Goal: Task Accomplishment & Management: Complete application form

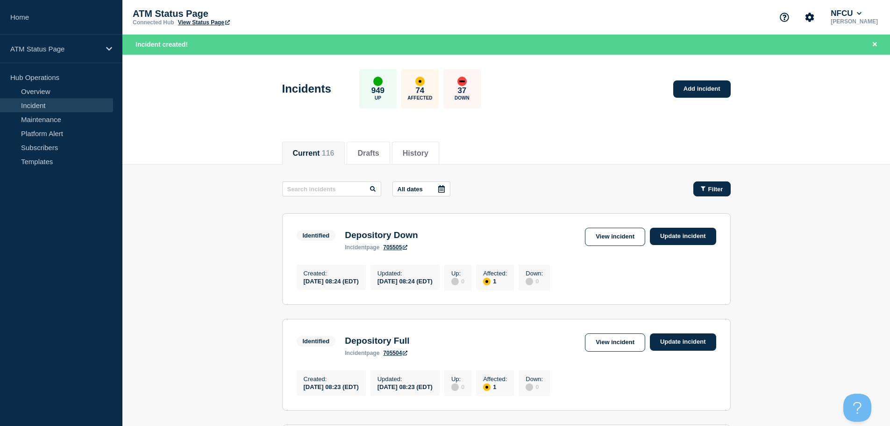
click at [703, 194] on button "Filter" at bounding box center [712, 188] width 37 height 15
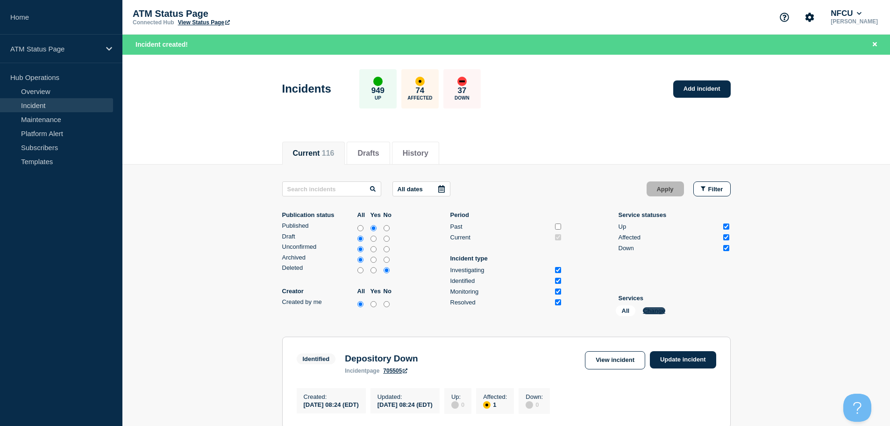
click at [658, 309] on button "Change" at bounding box center [654, 310] width 22 height 7
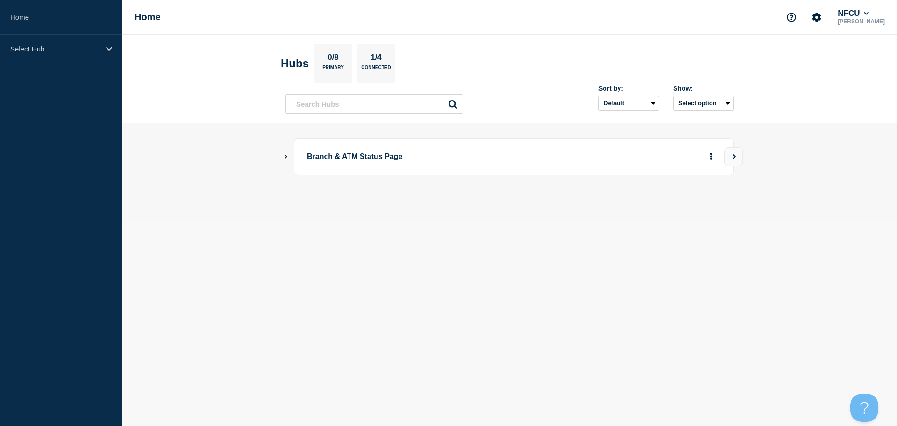
click at [284, 160] on button "Show Connected Hubs" at bounding box center [286, 156] width 5 height 7
click at [687, 206] on button "See overview" at bounding box center [679, 203] width 50 height 19
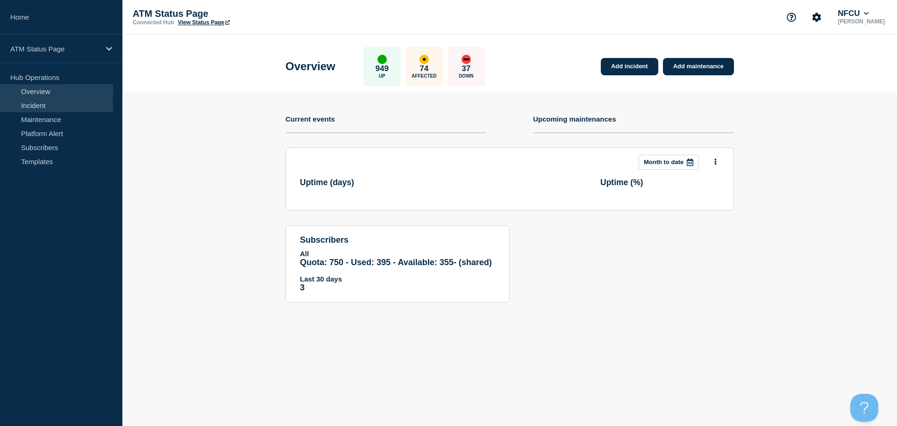
click at [28, 103] on link "Incident" at bounding box center [56, 105] width 113 height 14
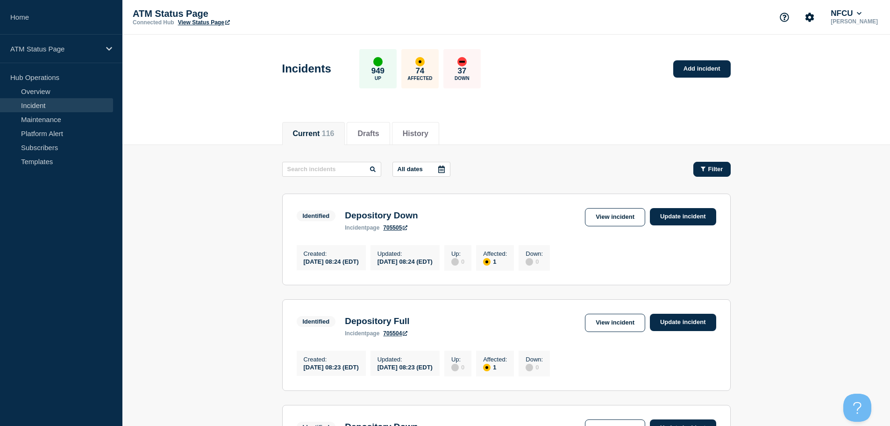
click at [712, 170] on span "Filter" at bounding box center [716, 168] width 15 height 7
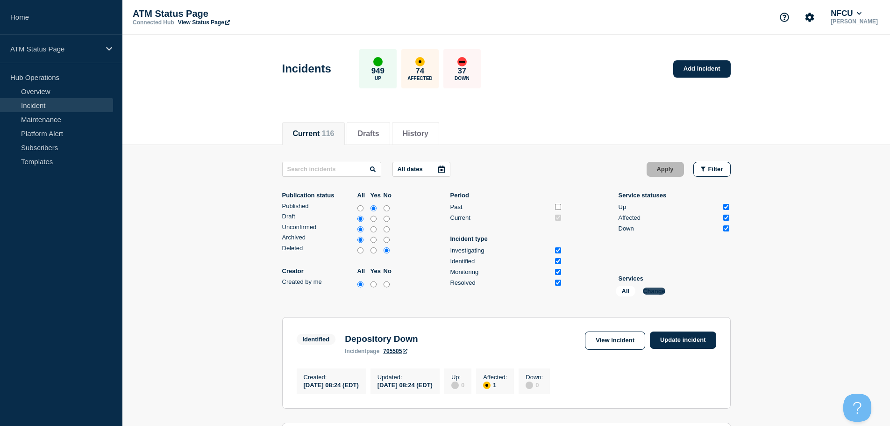
click at [658, 289] on button "Change" at bounding box center [654, 290] width 22 height 7
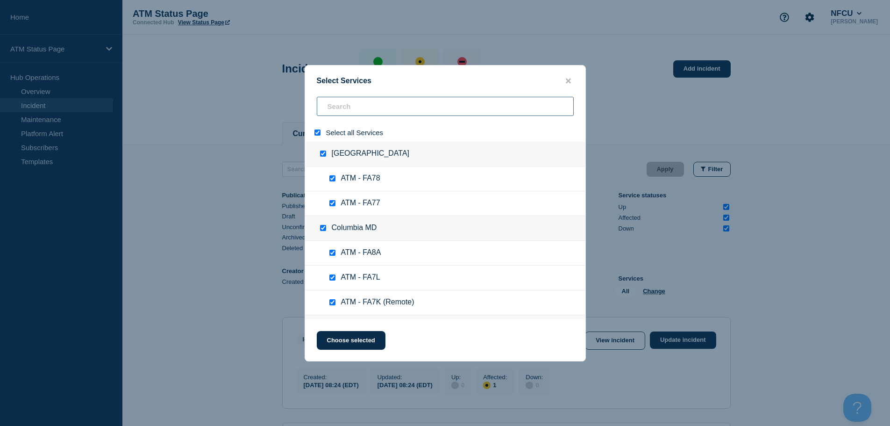
click at [422, 101] on input "search" at bounding box center [445, 106] width 257 height 19
click at [319, 131] on input "select all" at bounding box center [318, 132] width 6 height 6
checkbox input "false"
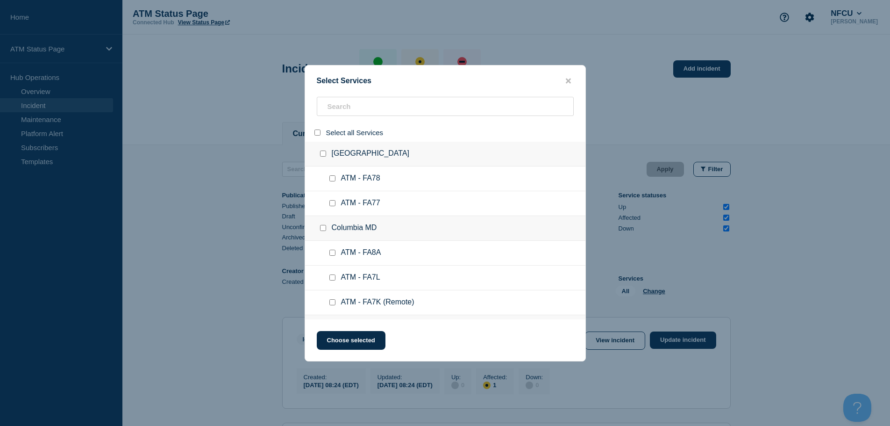
checkbox input "false"
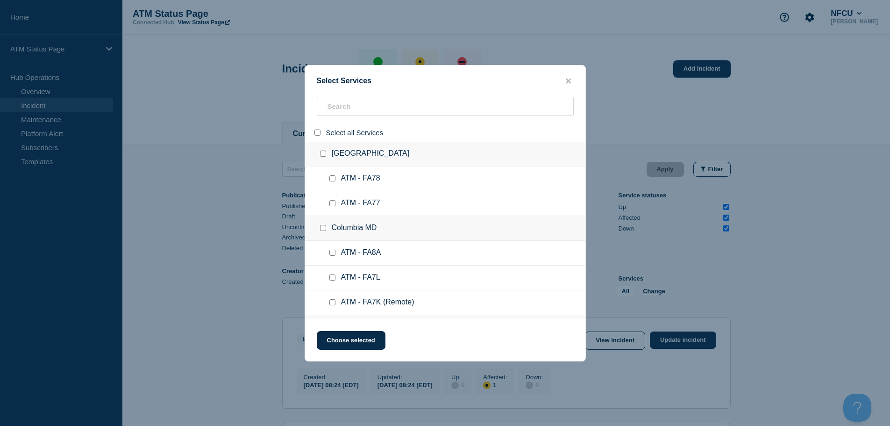
checkbox input "false"
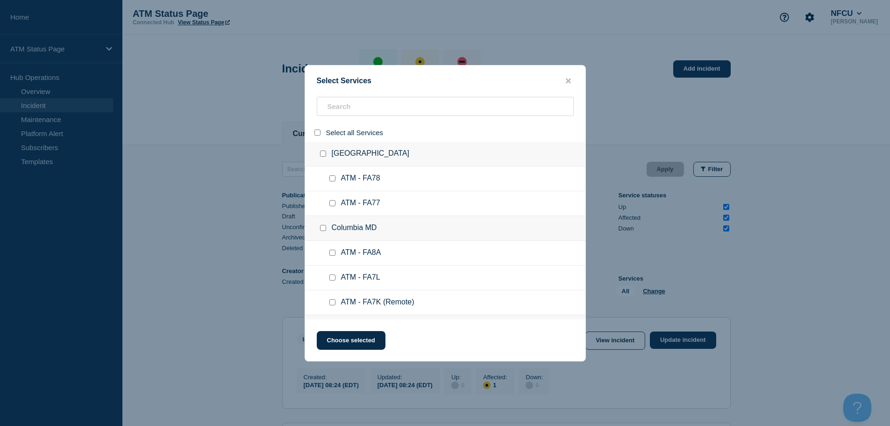
checkbox input "false"
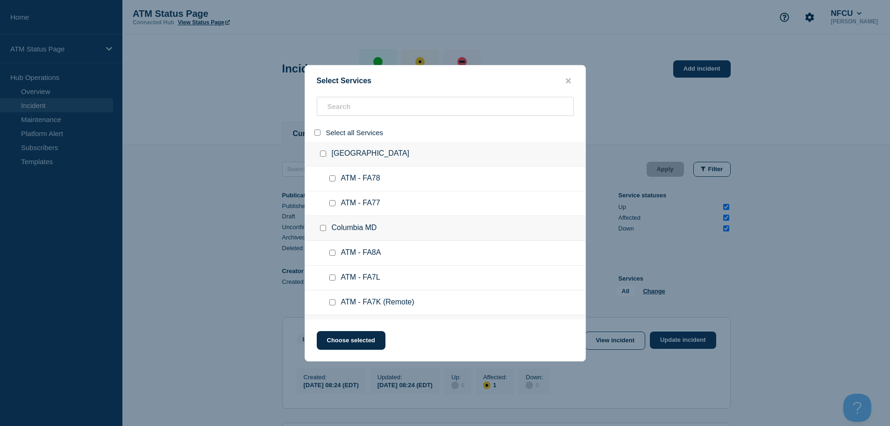
checkbox input "false"
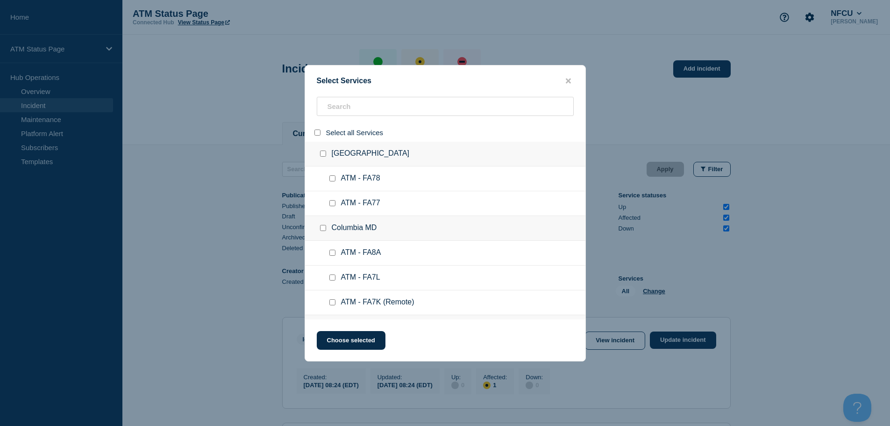
checkbox input "false"
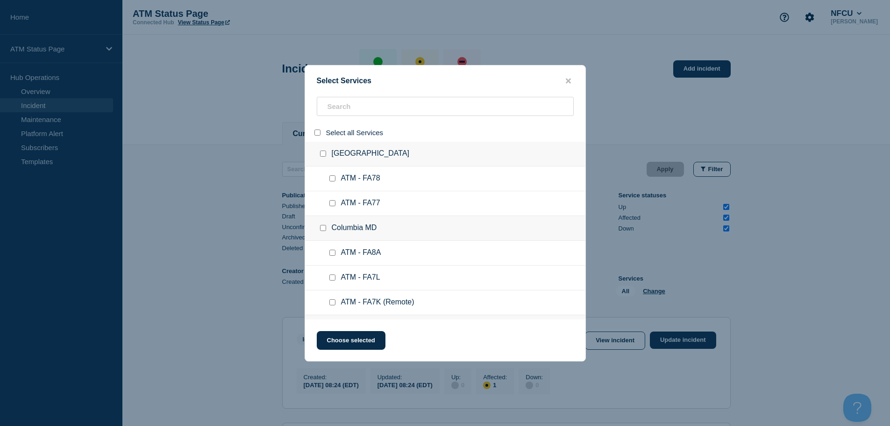
checkbox input "false"
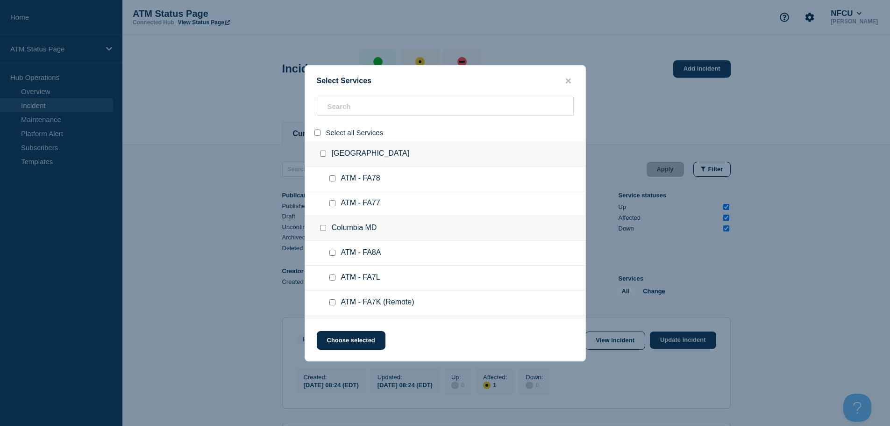
checkbox input "false"
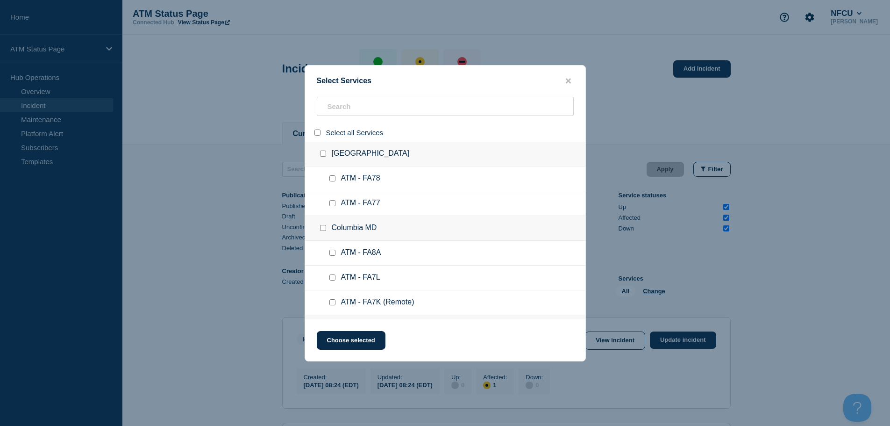
checkbox input "false"
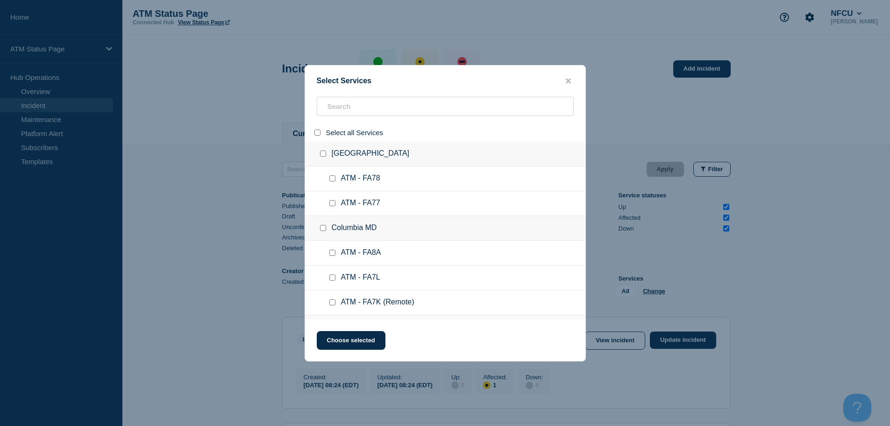
checkbox input "false"
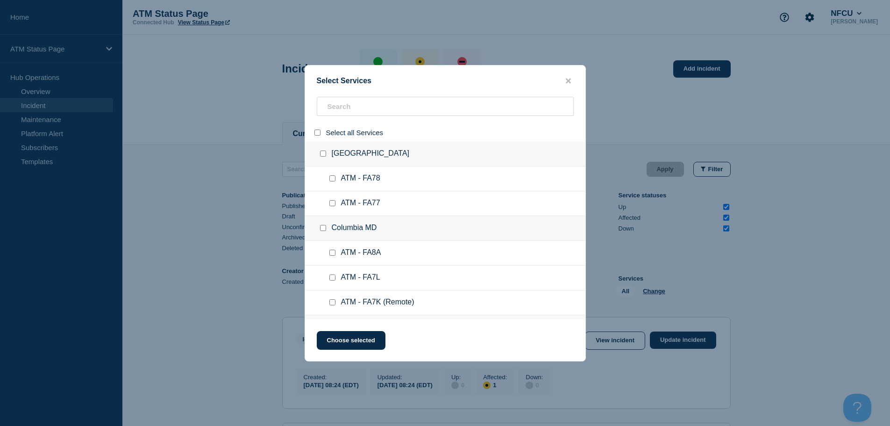
checkbox input "false"
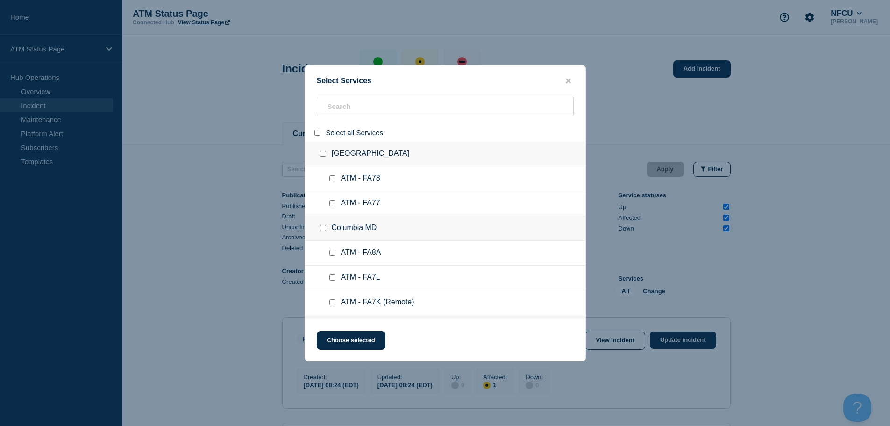
checkbox input "false"
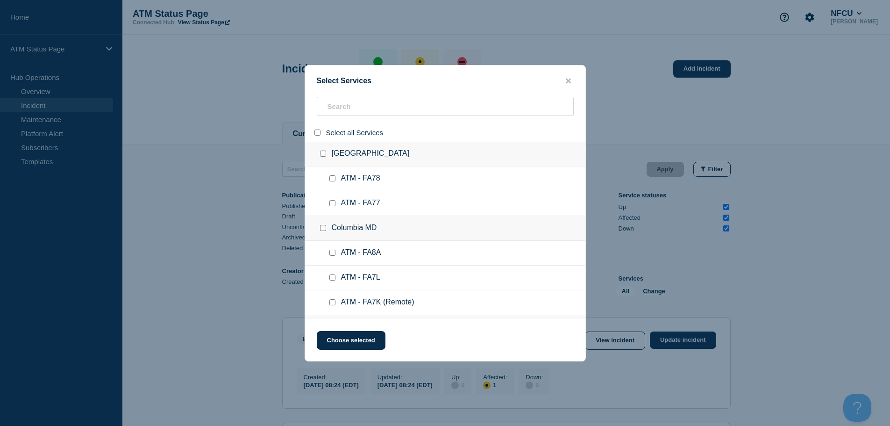
checkbox input "false"
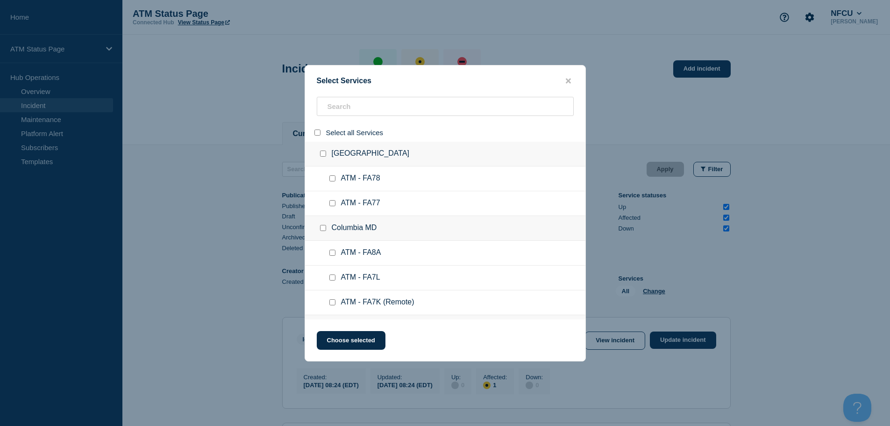
checkbox input "false"
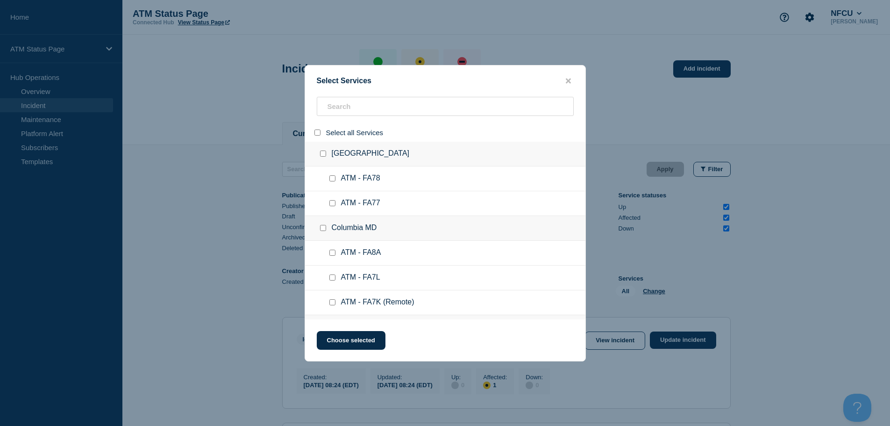
checkbox input "false"
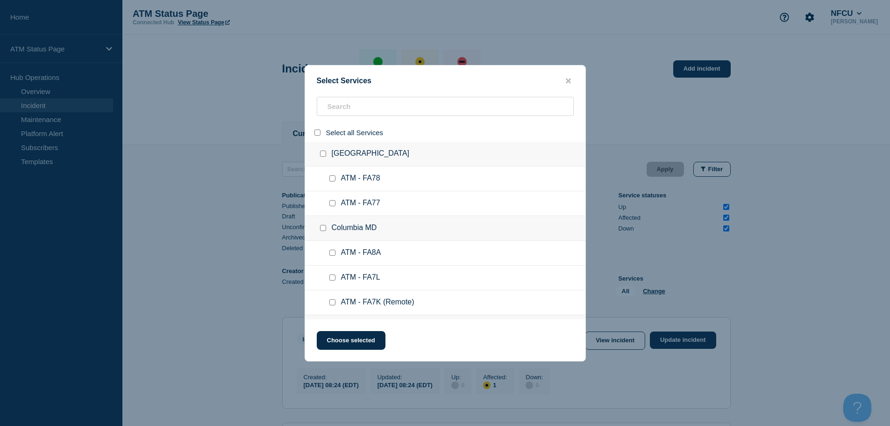
checkbox input "false"
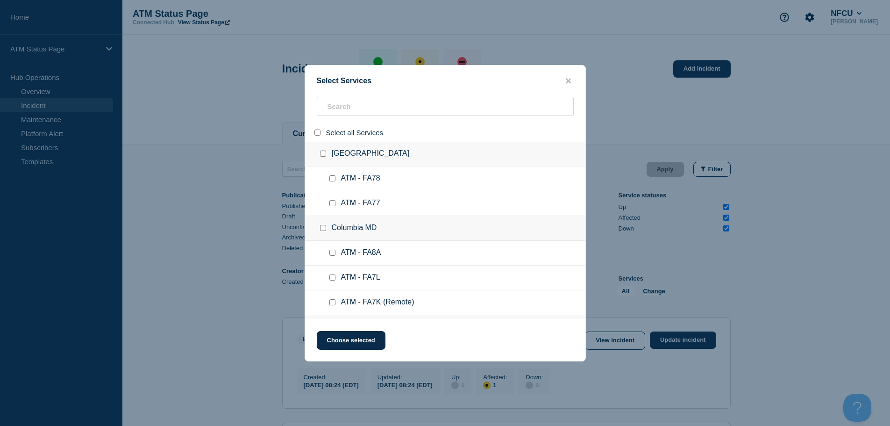
checkbox input "false"
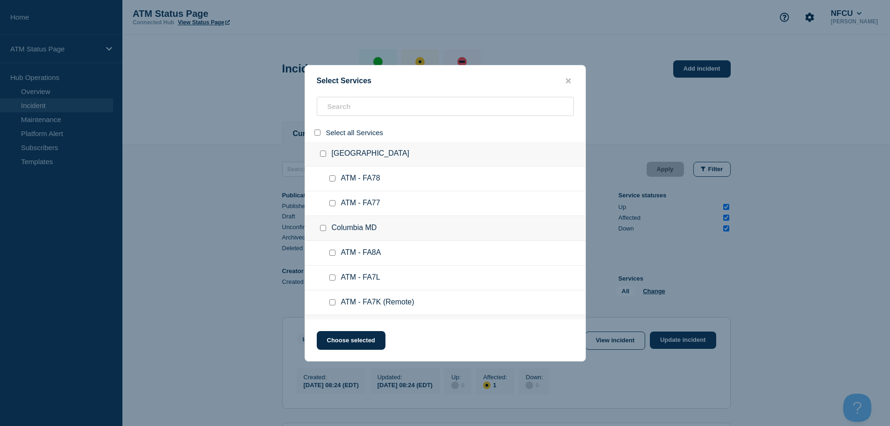
checkbox input "false"
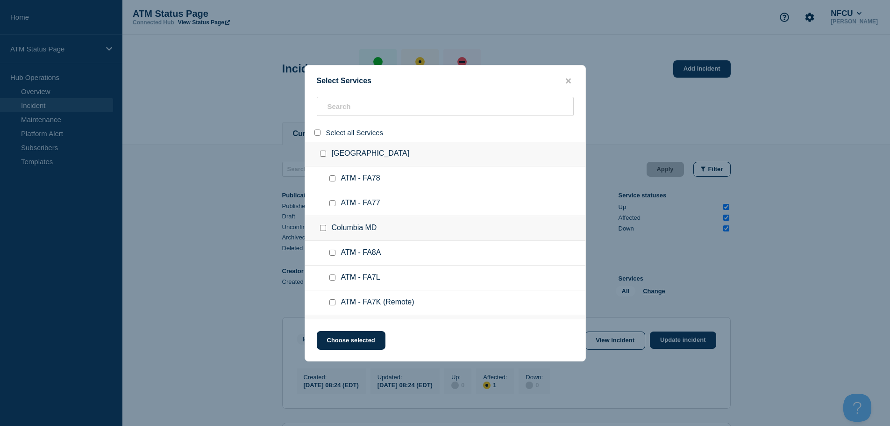
checkbox input "false"
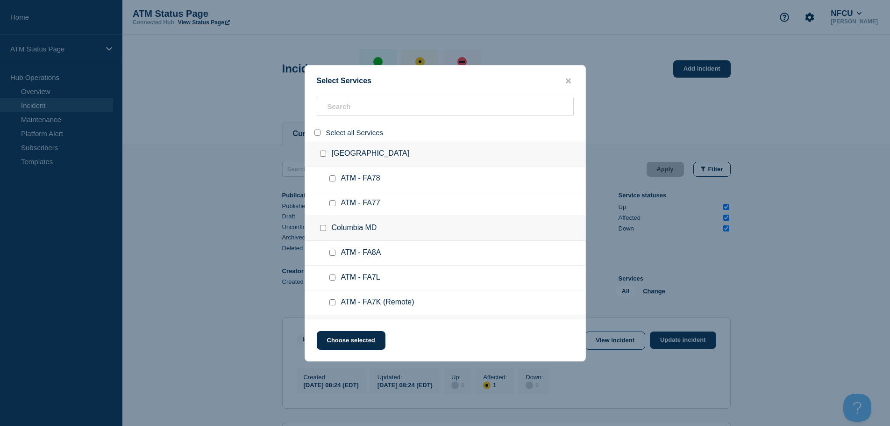
checkbox input "false"
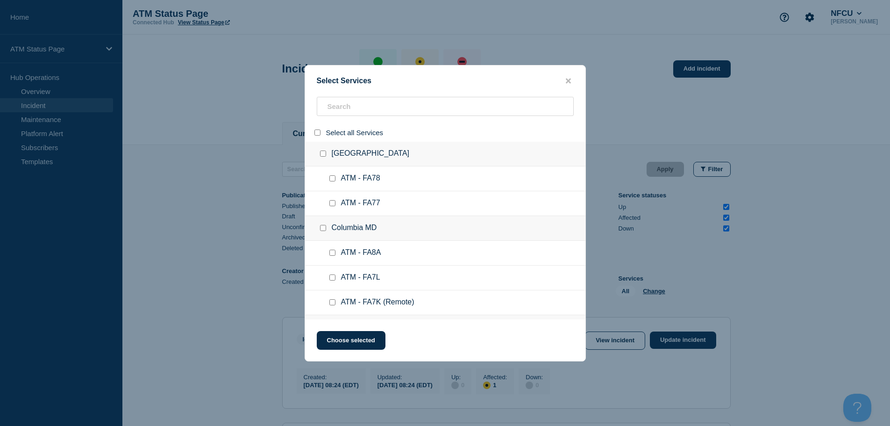
checkbox input "false"
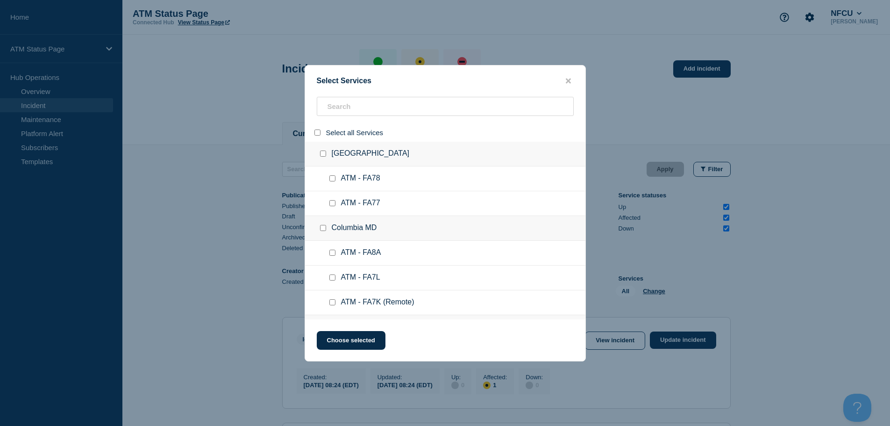
checkbox input "false"
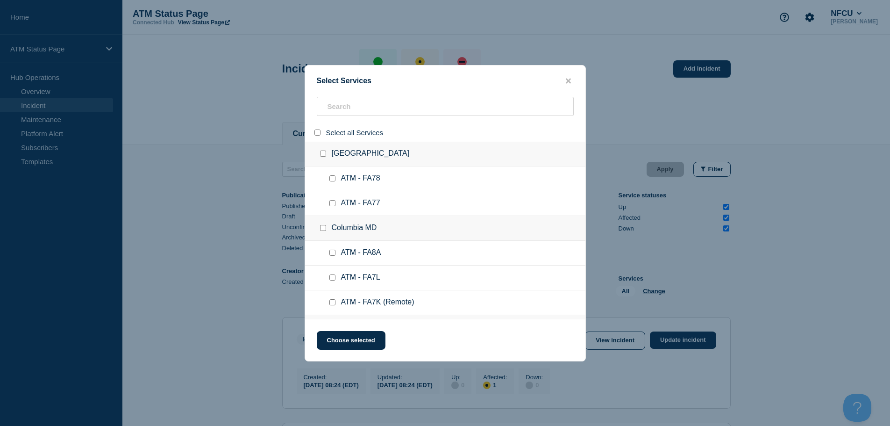
checkbox input "false"
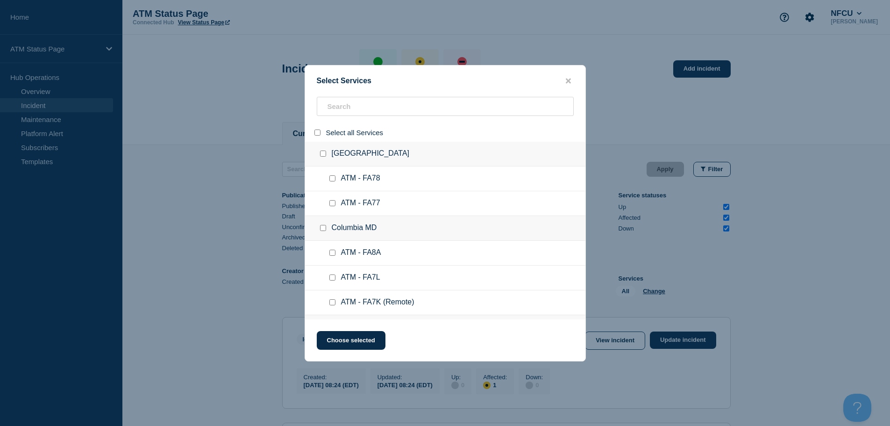
checkbox input "false"
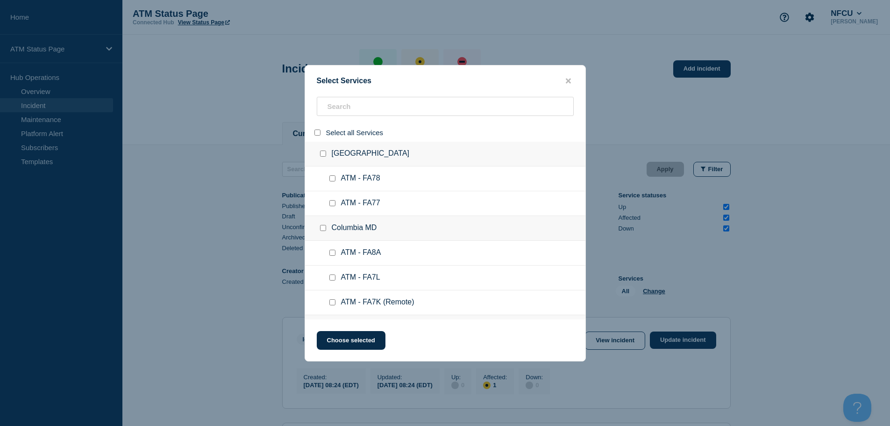
checkbox input "false"
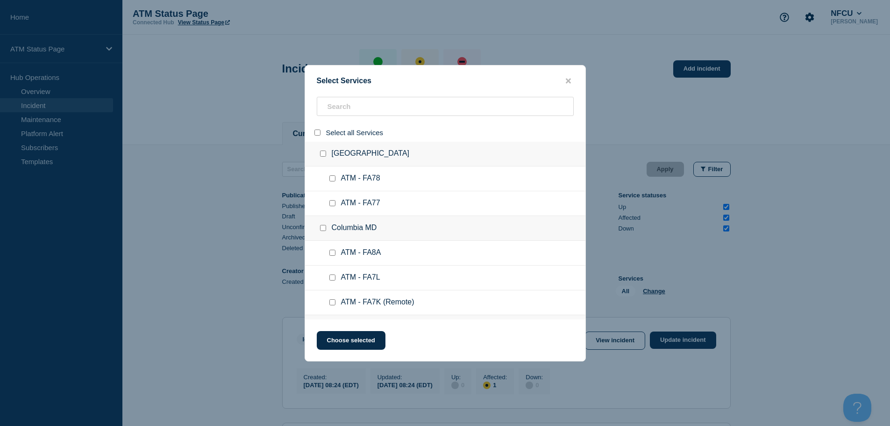
checkbox input "false"
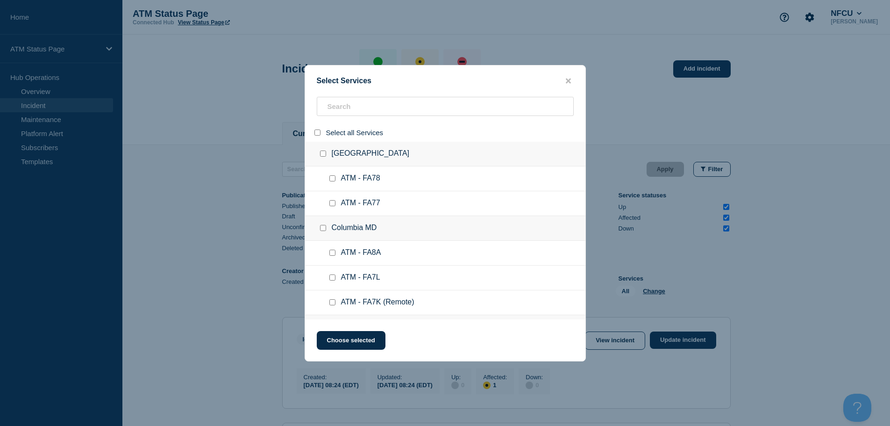
checkbox input "false"
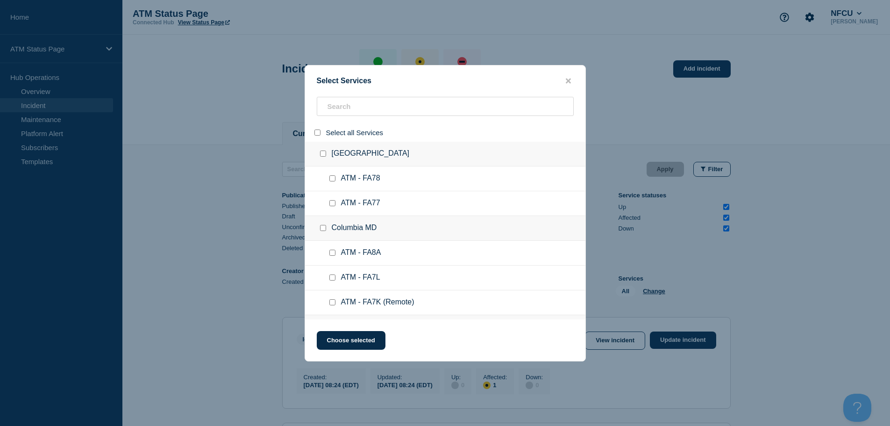
checkbox input "false"
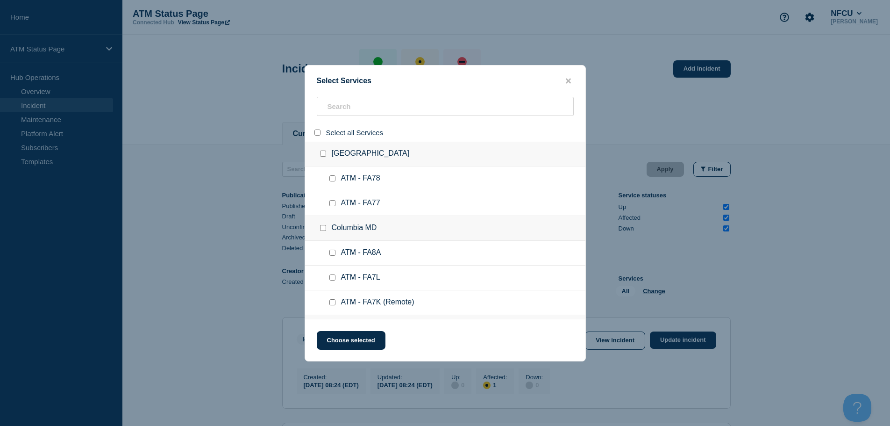
checkbox input "false"
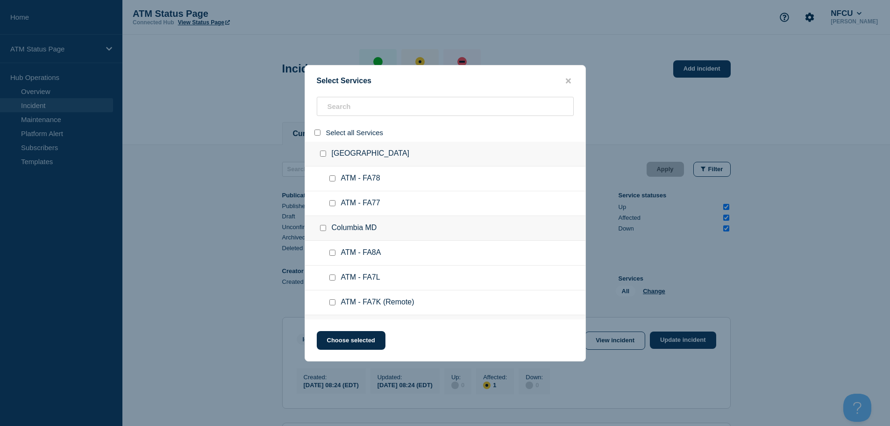
checkbox input "false"
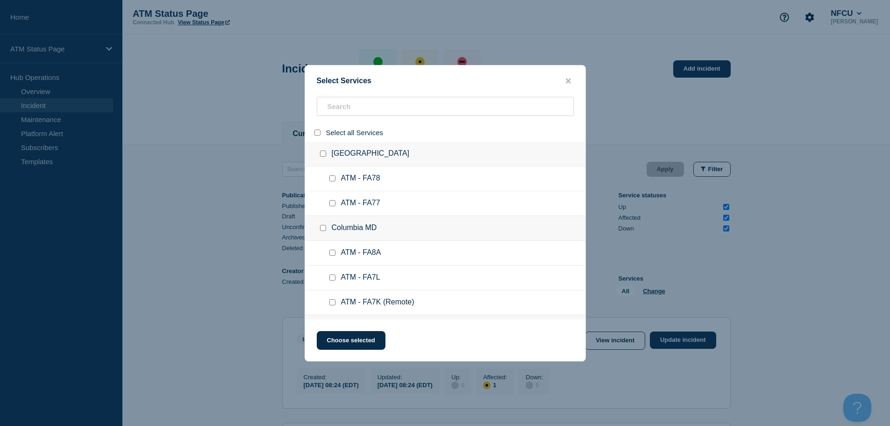
checkbox input "false"
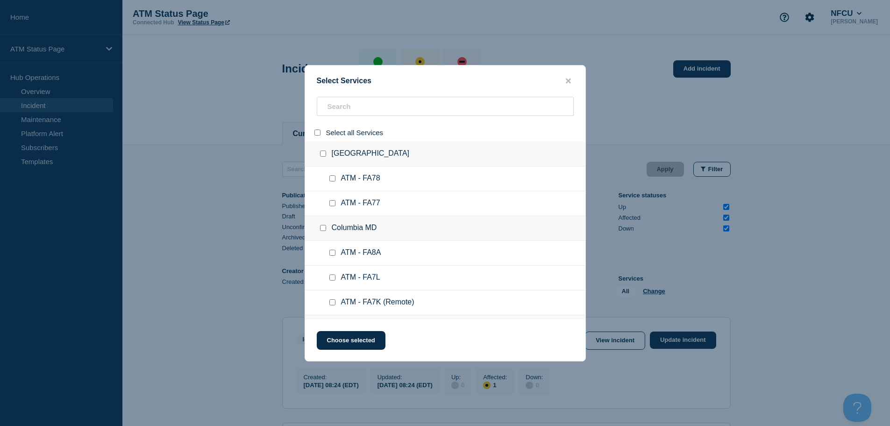
checkbox input "false"
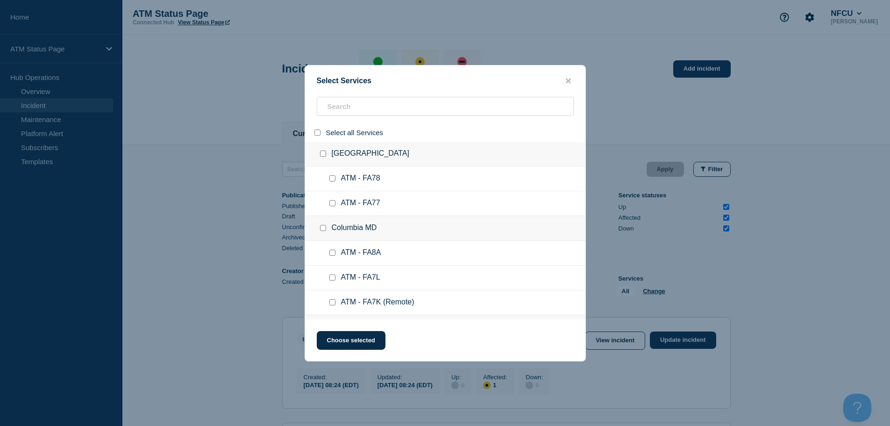
checkbox input "false"
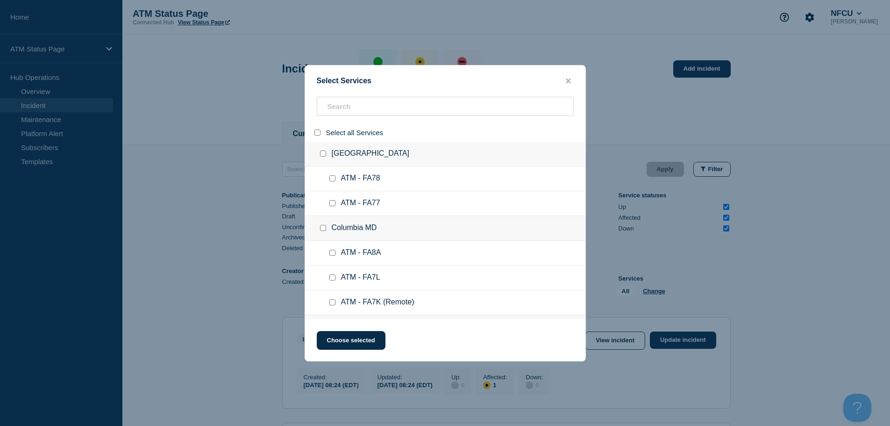
checkbox input "false"
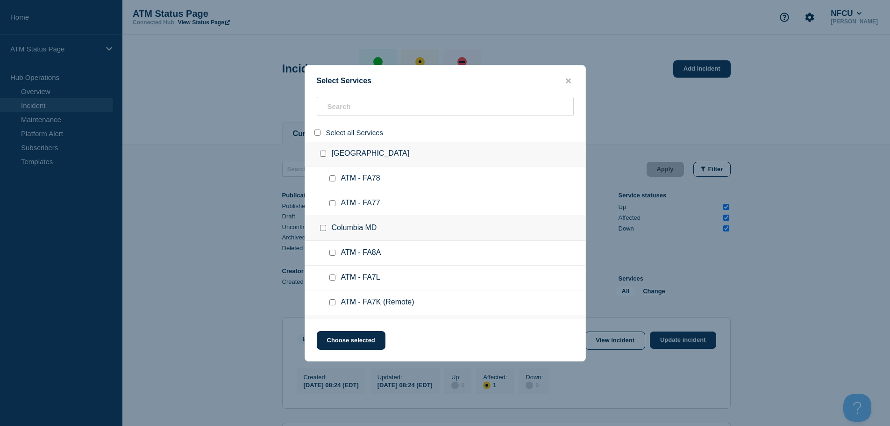
checkbox input "false"
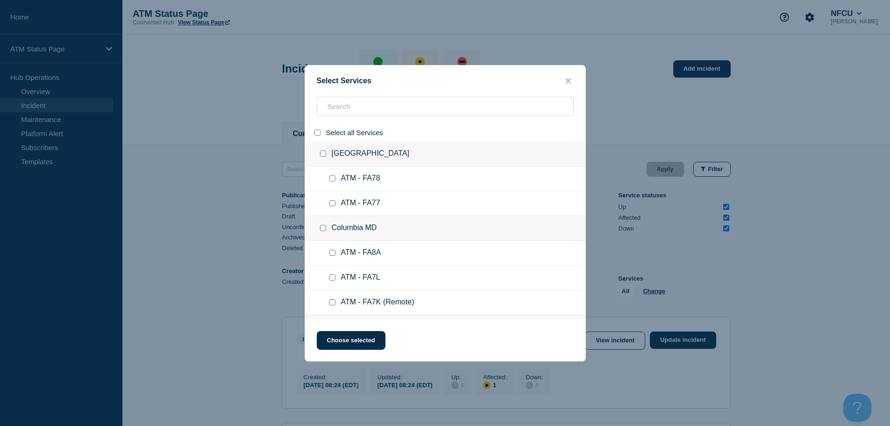
checkbox input "false"
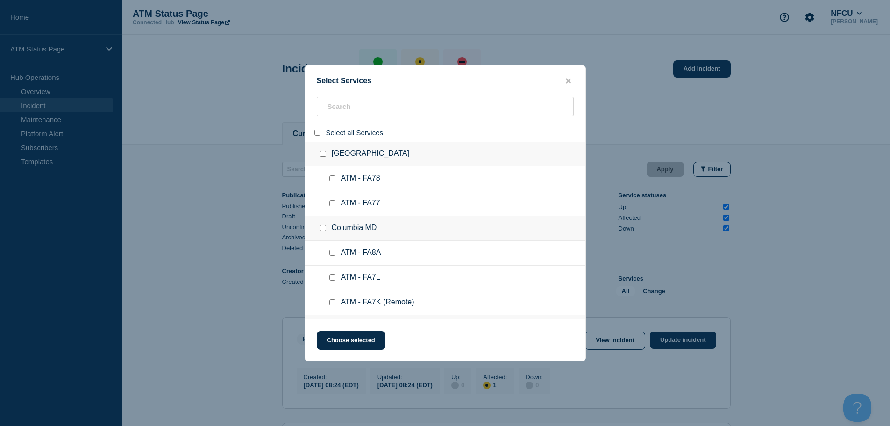
checkbox input "false"
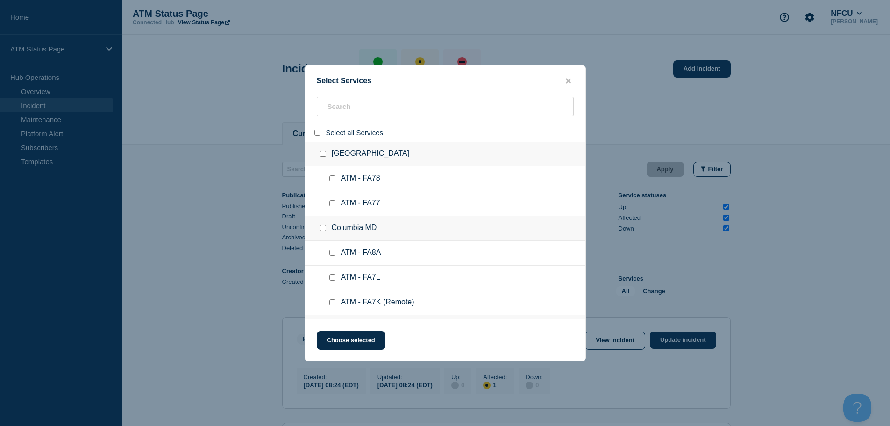
checkbox input "false"
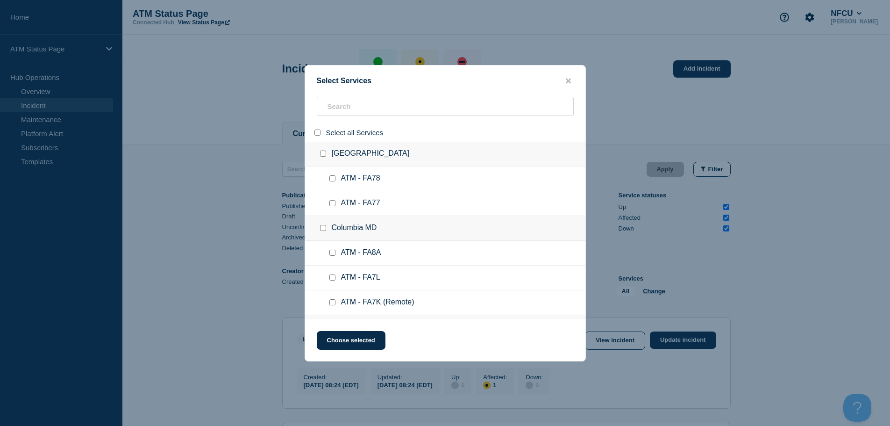
checkbox input "false"
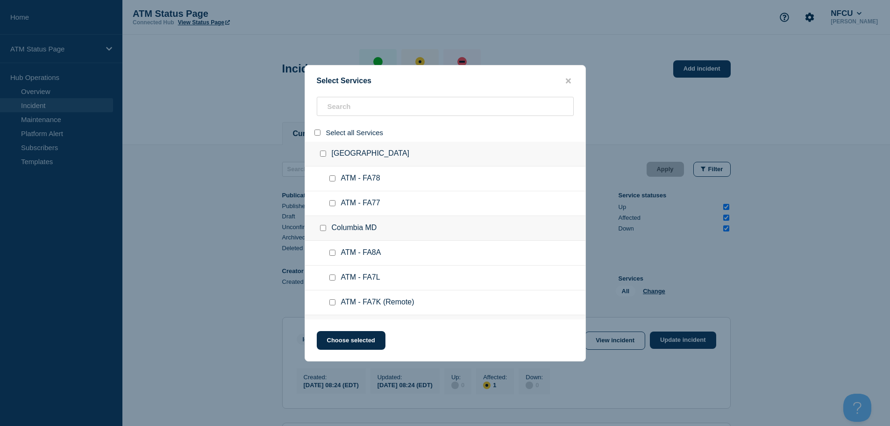
checkbox input "false"
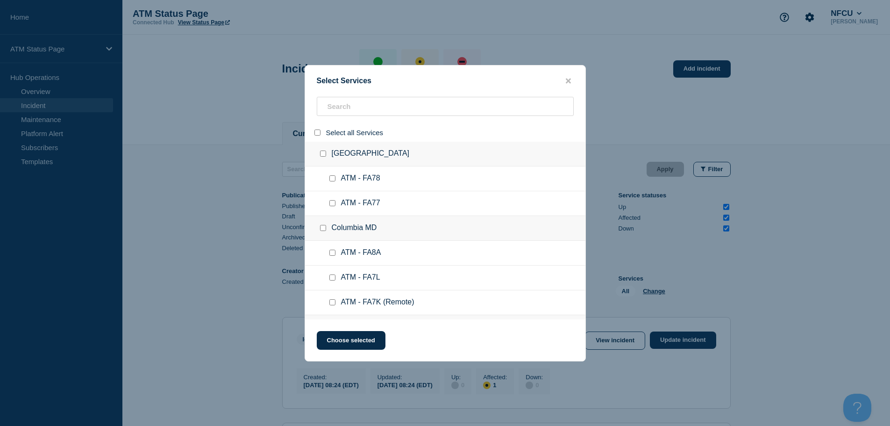
checkbox input "false"
click at [356, 108] on input "search" at bounding box center [445, 106] width 257 height 19
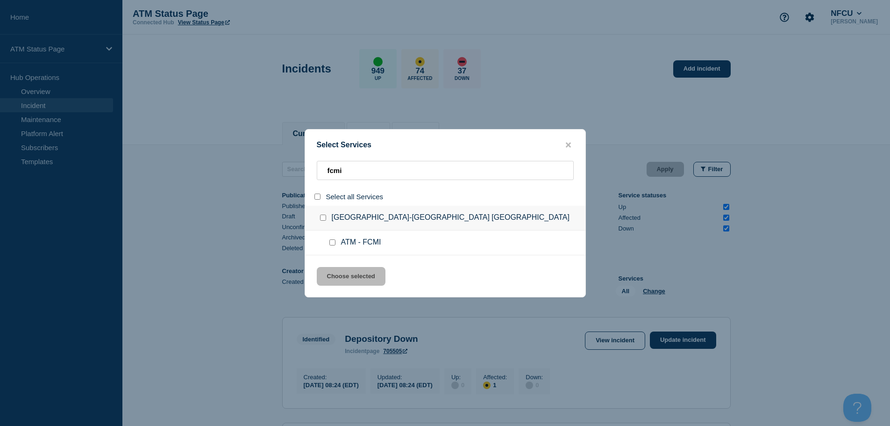
click at [332, 243] on input "service: ATM - FCMI" at bounding box center [333, 242] width 6 height 6
click at [344, 278] on button "Choose selected" at bounding box center [351, 276] width 69 height 19
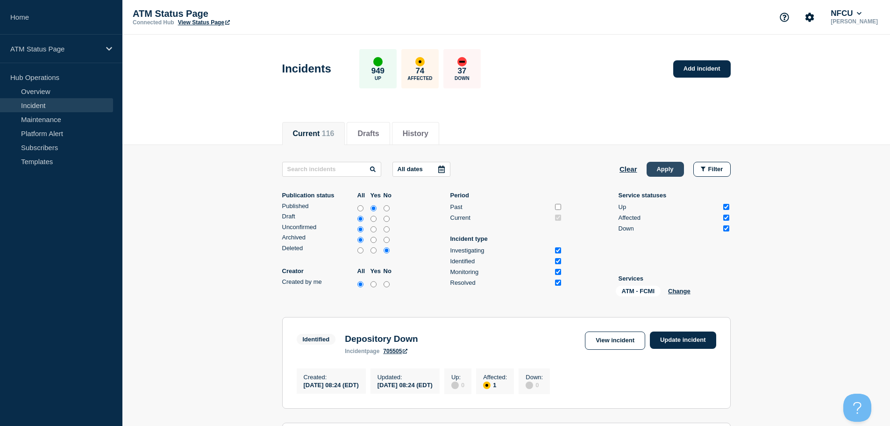
click at [668, 163] on button "Apply" at bounding box center [665, 169] width 37 height 15
click at [625, 169] on button "Clear" at bounding box center [629, 169] width 18 height 15
click at [652, 289] on button "Change" at bounding box center [654, 290] width 22 height 7
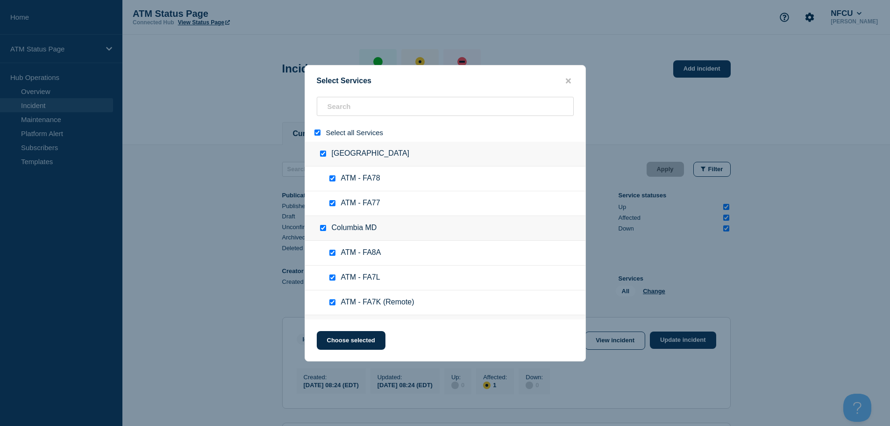
click at [320, 133] on input "select all" at bounding box center [318, 132] width 6 height 6
click at [364, 96] on div "Select Services Select all Services [GEOGRAPHIC_DATA] [GEOGRAPHIC_DATA] ATM - F…" at bounding box center [445, 213] width 281 height 296
click at [354, 99] on input "search" at bounding box center [445, 106] width 257 height 19
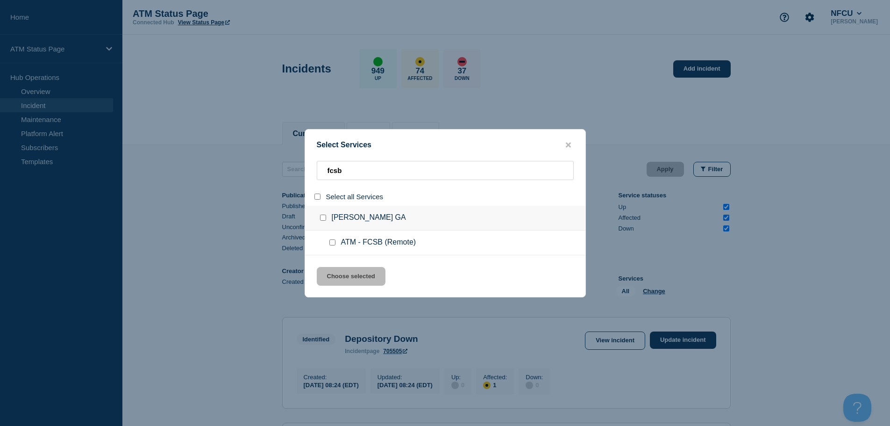
click at [334, 243] on input "service: ATM - FCSB (Remote)" at bounding box center [333, 242] width 6 height 6
click at [341, 272] on button "Choose selected" at bounding box center [351, 276] width 69 height 19
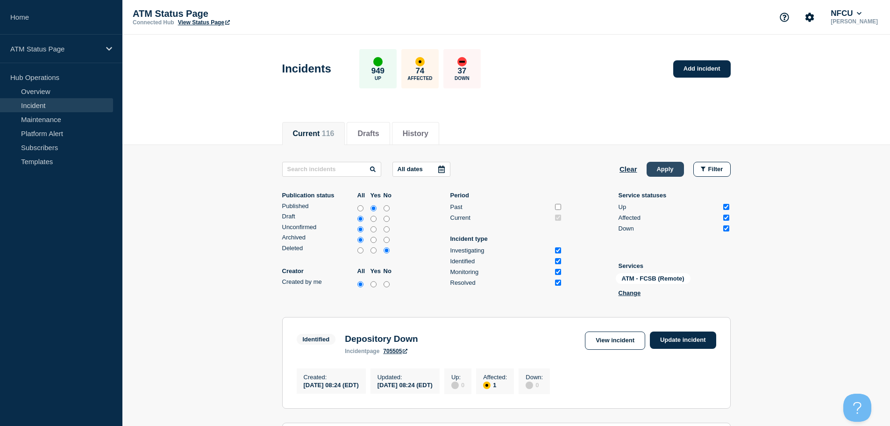
click at [664, 168] on button "Apply" at bounding box center [665, 169] width 37 height 15
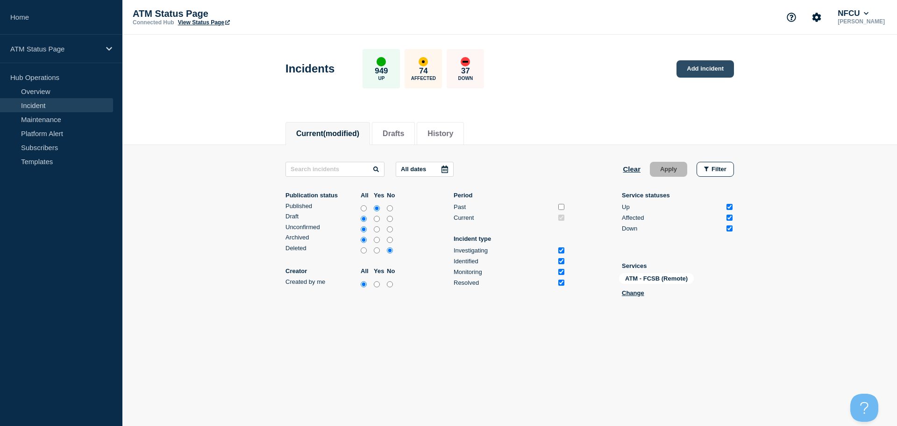
click at [710, 70] on link "Add incident" at bounding box center [705, 68] width 57 height 17
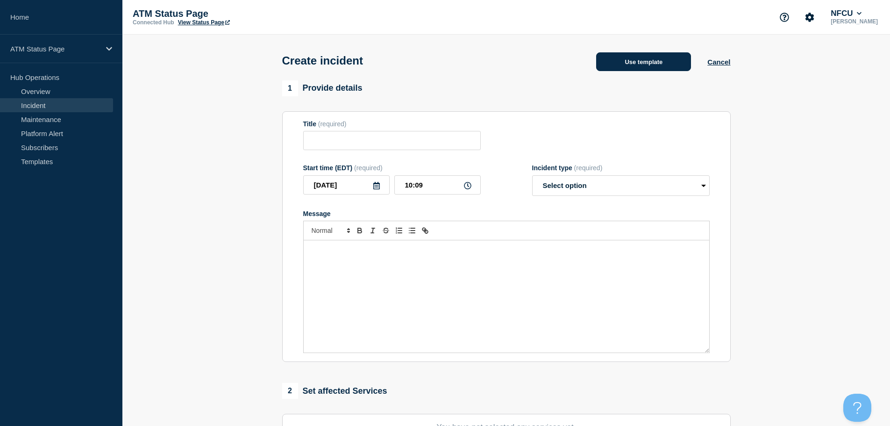
click at [641, 65] on button "Use template" at bounding box center [643, 61] width 95 height 19
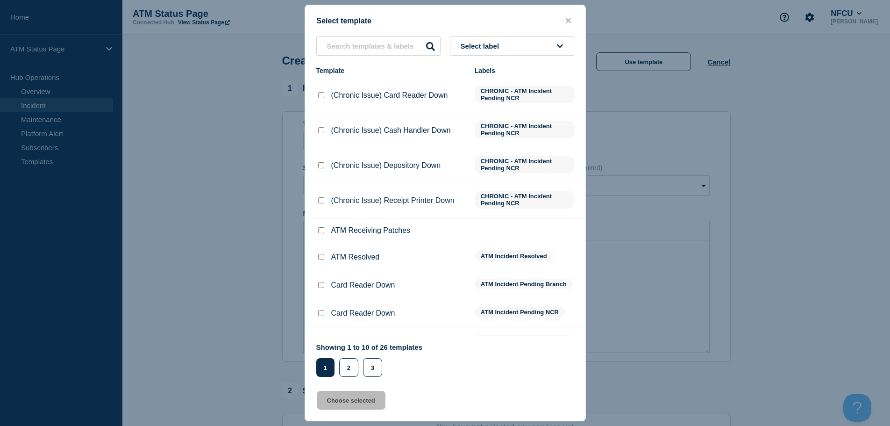
click at [523, 43] on button "Select label" at bounding box center [512, 45] width 124 height 19
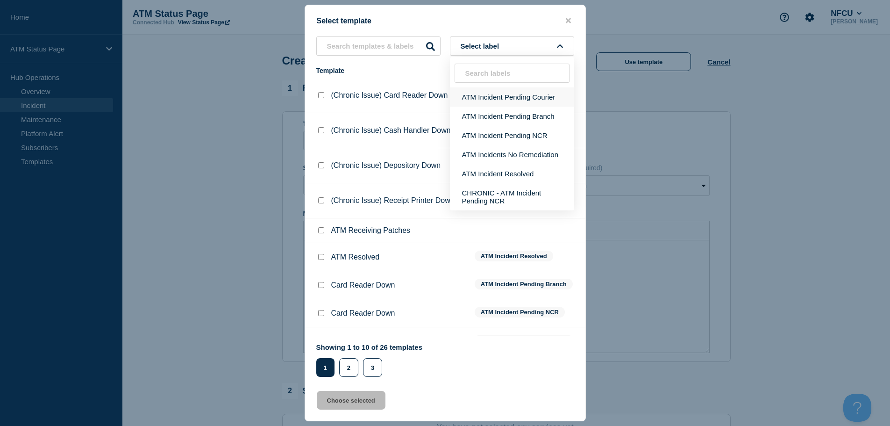
click at [493, 102] on button "ATM Incident Pending Courier" at bounding box center [512, 96] width 124 height 19
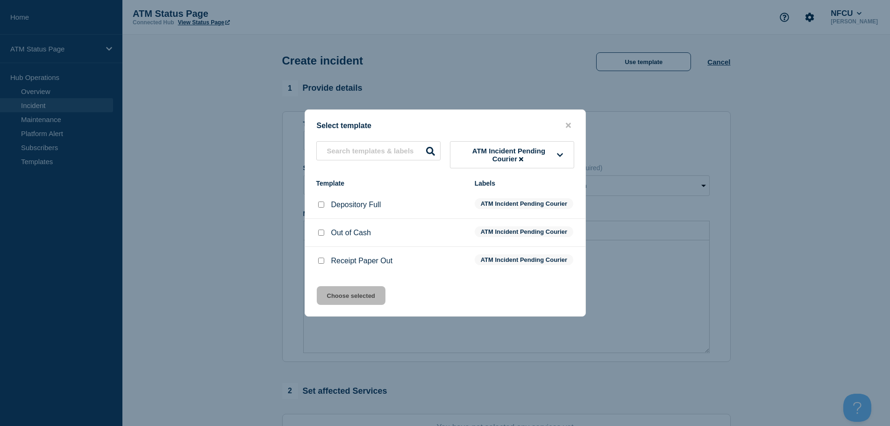
click at [321, 201] on input "Depository Full checkbox" at bounding box center [321, 204] width 6 height 6
click at [358, 305] on button "Choose selected" at bounding box center [351, 295] width 69 height 19
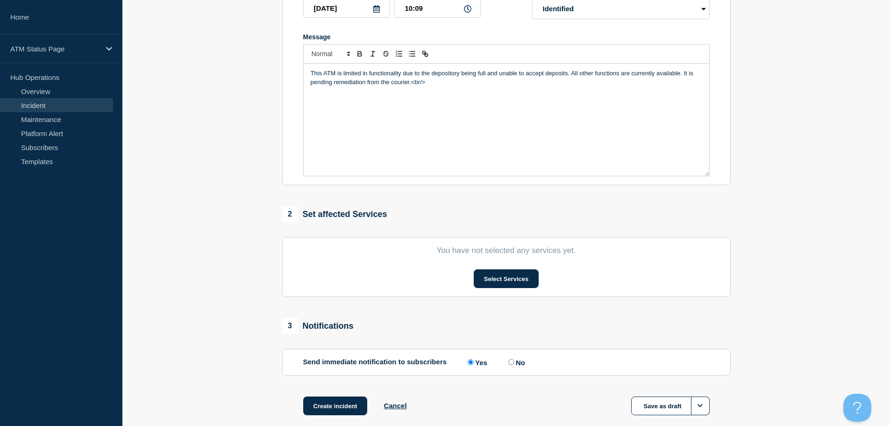
scroll to position [229, 0]
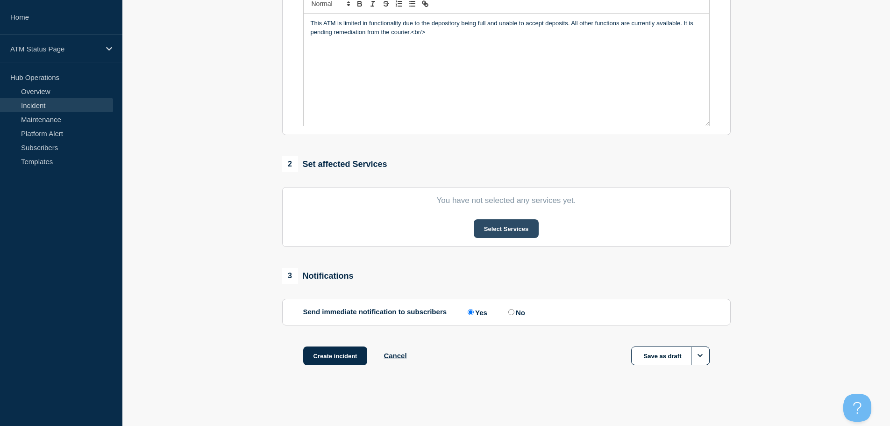
click at [523, 225] on button "Select Services" at bounding box center [506, 228] width 65 height 19
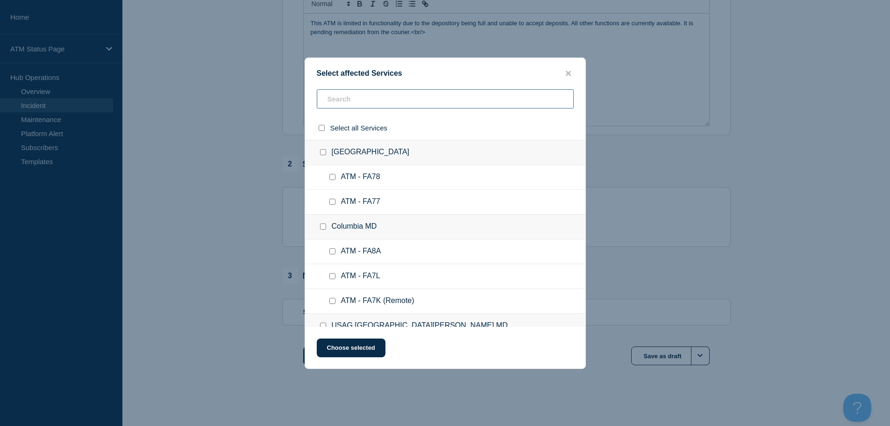
click at [352, 106] on input "text" at bounding box center [445, 98] width 257 height 19
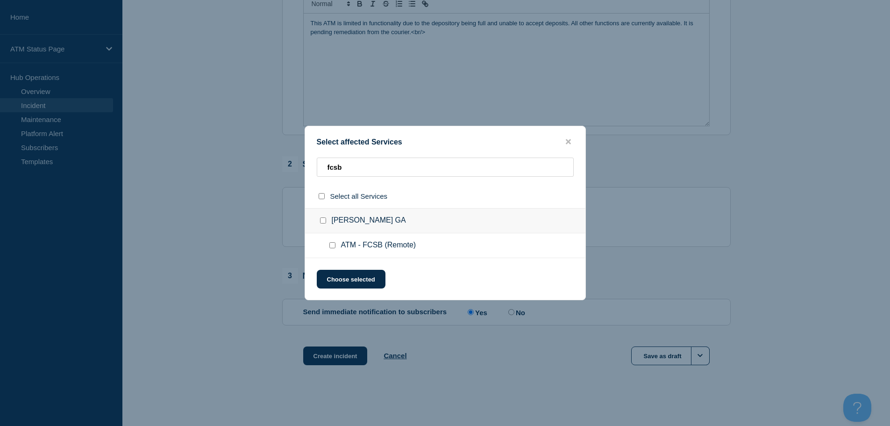
click at [337, 246] on div at bounding box center [335, 245] width 14 height 9
click at [334, 246] on input "ATM - FCSB (Remote) checkbox" at bounding box center [333, 245] width 6 height 6
click at [337, 277] on button "Choose selected" at bounding box center [351, 279] width 69 height 19
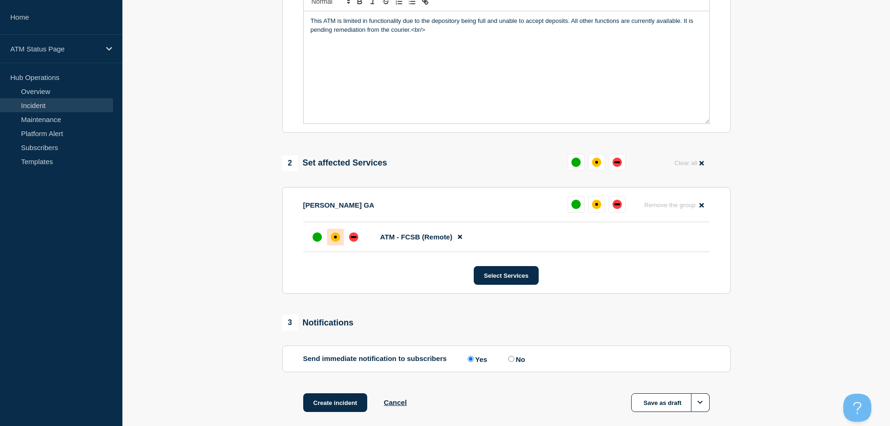
click at [334, 245] on div at bounding box center [335, 237] width 17 height 17
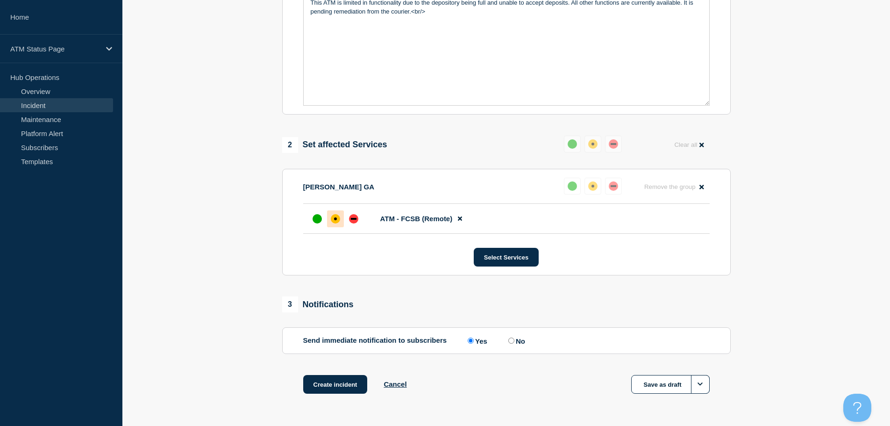
scroll to position [278, 0]
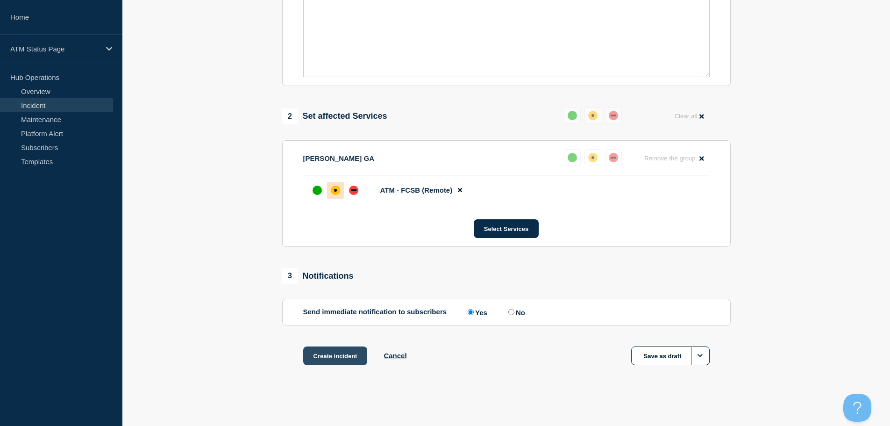
click at [330, 355] on button "Create incident" at bounding box center [335, 355] width 65 height 19
